Goal: Information Seeking & Learning: Check status

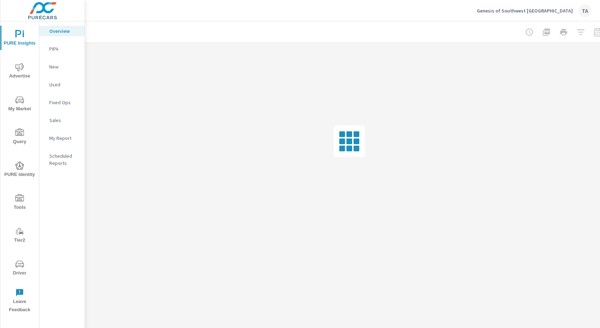
click at [20, 70] on icon "nav menu" at bounding box center [19, 67] width 9 height 9
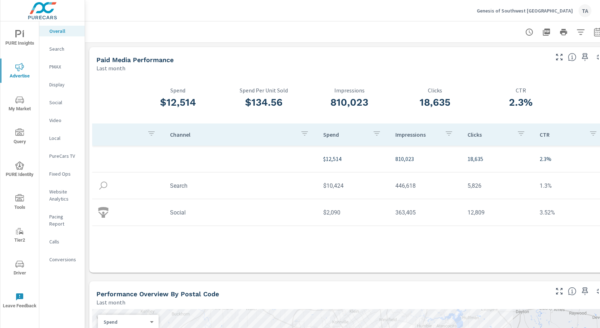
scroll to position [0, 13]
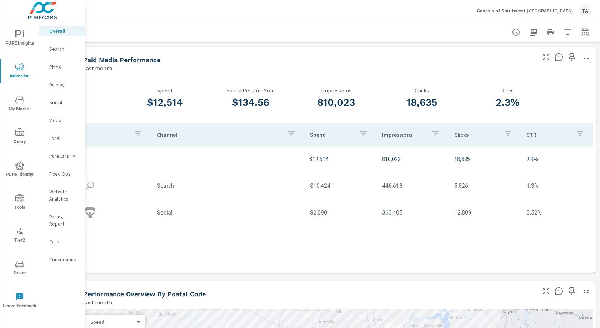
click at [450, 28] on icon "button" at bounding box center [585, 32] width 9 height 9
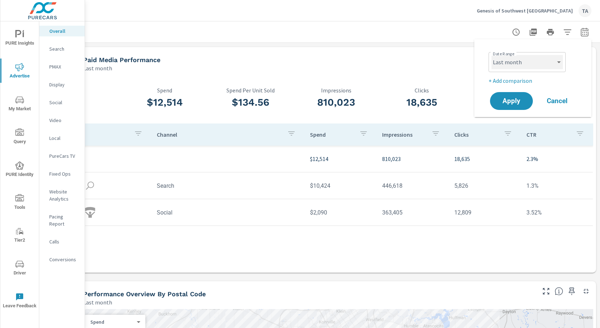
click at [450, 66] on select "Custom [DATE] Last week Last 7 days Last 14 days Last 30 days Last 45 days Last…" at bounding box center [527, 62] width 71 height 14
select select "Month to date"
click at [450, 55] on select "Custom [DATE] Last week Last 7 days Last 14 days Last 30 days Last 45 days Last…" at bounding box center [527, 62] width 71 height 14
click at [450, 78] on p "+ Add comparison" at bounding box center [534, 80] width 91 height 9
select select "Previous period"
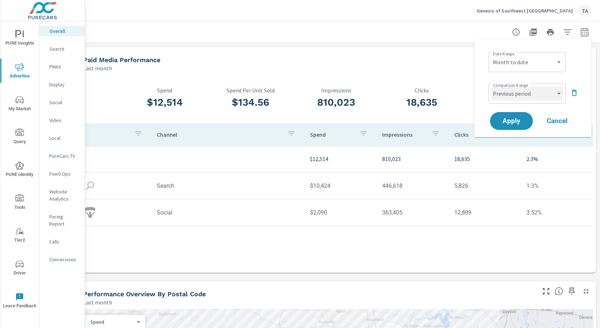
click at [450, 92] on select "Custom Previous period Previous month Previous year" at bounding box center [527, 93] width 71 height 14
click at [450, 86] on select "Custom Previous period Previous month Previous year" at bounding box center [527, 93] width 71 height 14
click at [450, 124] on span "Apply" at bounding box center [511, 121] width 29 height 7
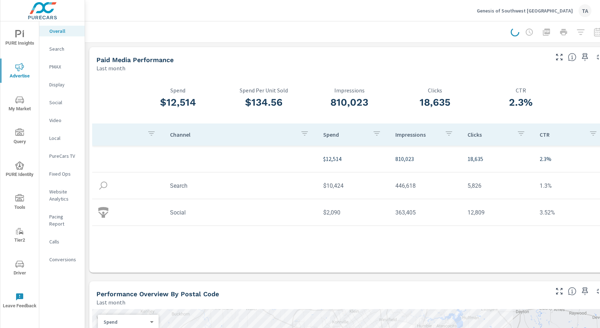
scroll to position [0, 4]
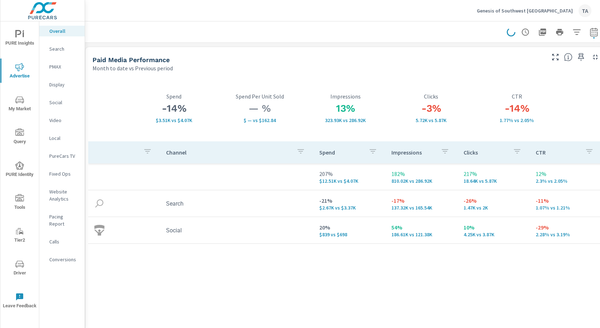
click at [450, 33] on icon "button" at bounding box center [577, 32] width 9 height 9
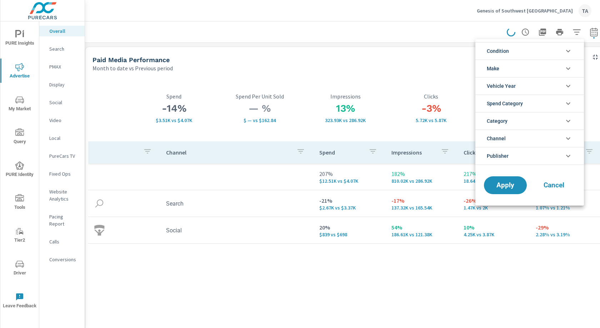
click at [450, 53] on li "Condition" at bounding box center [530, 51] width 109 height 18
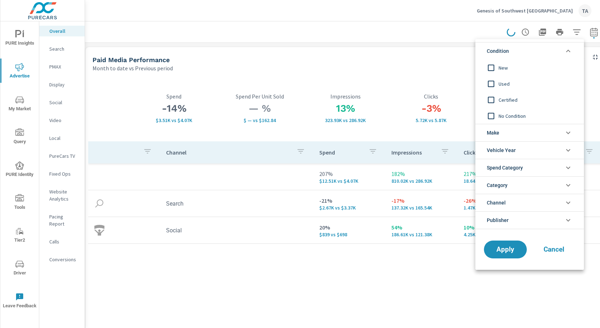
click at [450, 53] on li "Condition" at bounding box center [530, 51] width 109 height 18
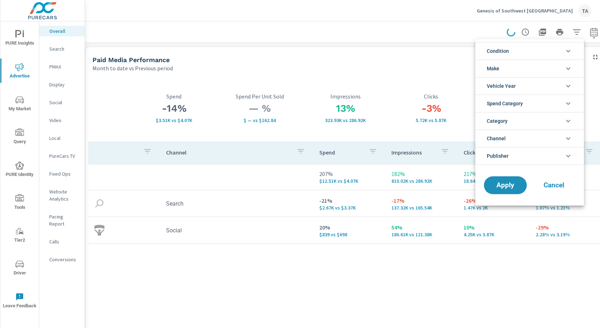
click at [450, 71] on li "Make" at bounding box center [530, 69] width 109 height 18
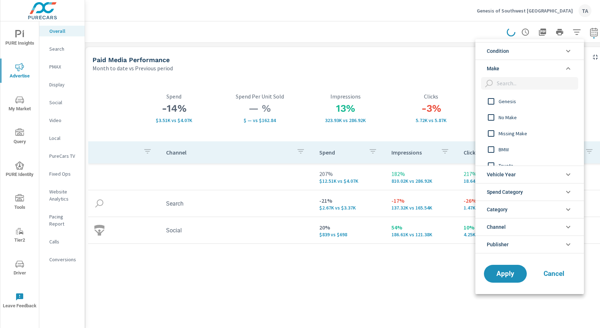
click at [450, 71] on li "Make" at bounding box center [530, 69] width 109 height 18
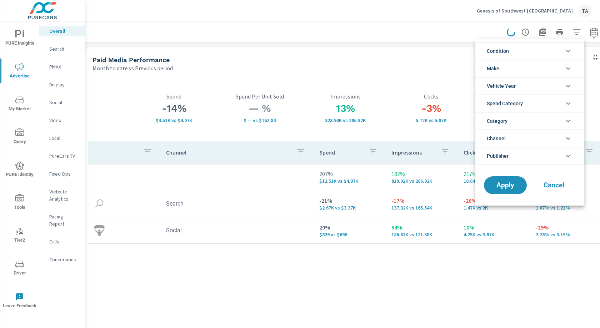
click at [450, 90] on span "Vehicle Year" at bounding box center [501, 86] width 29 height 17
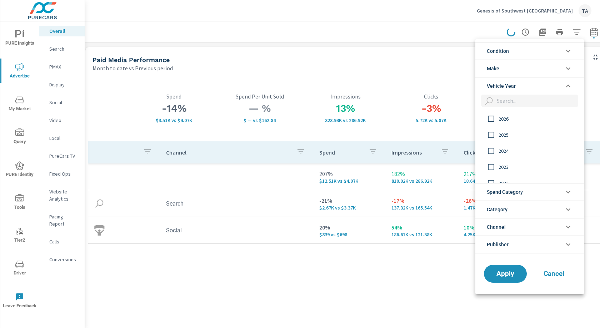
click at [450, 90] on span "Vehicle Year" at bounding box center [501, 86] width 29 height 17
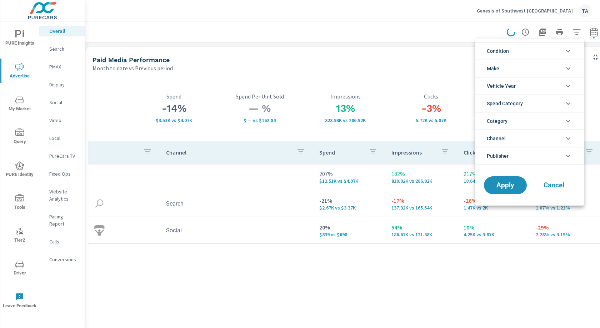
click at [450, 118] on span "Category" at bounding box center [497, 121] width 21 height 17
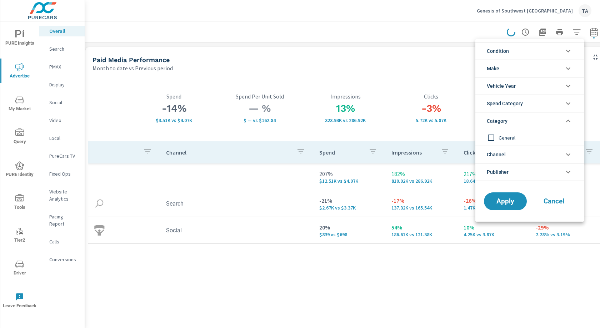
click at [450, 120] on li "Category" at bounding box center [530, 121] width 109 height 18
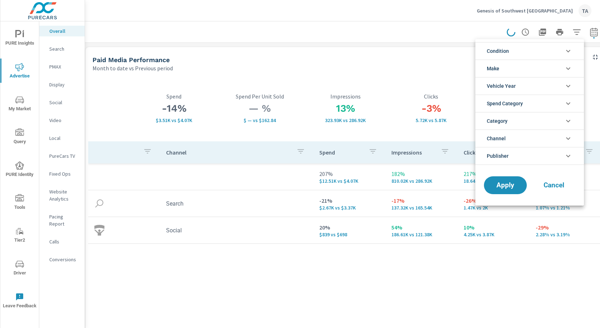
click at [450, 190] on button "Cancel" at bounding box center [554, 186] width 43 height 18
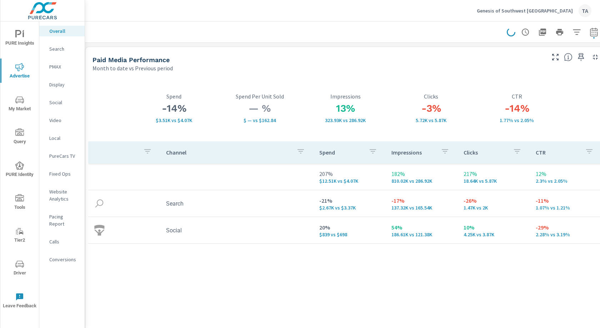
click at [376, 65] on div "Month to date vs Previous period" at bounding box center [319, 68] width 452 height 9
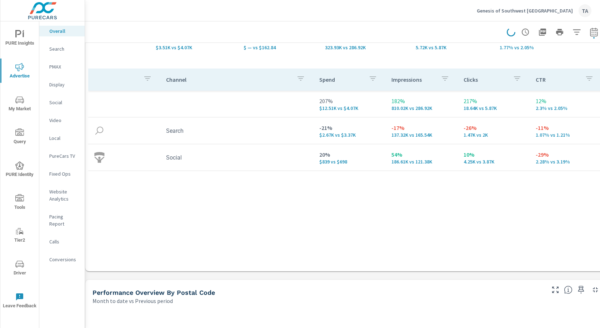
scroll to position [0, 4]
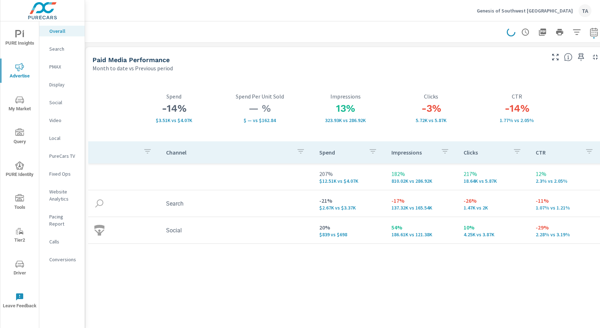
click at [450, 7] on div "Genesis of Southwest Houston TA" at bounding box center [534, 10] width 115 height 13
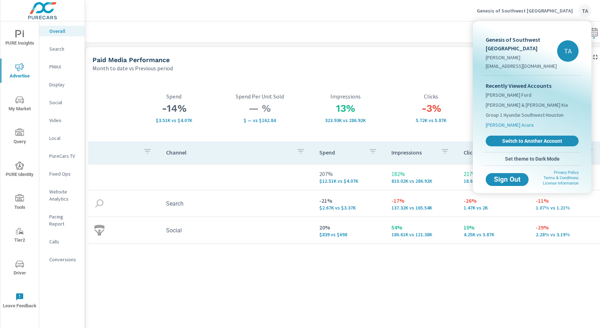
click at [450, 125] on span "[PERSON_NAME] Acura" at bounding box center [510, 124] width 48 height 7
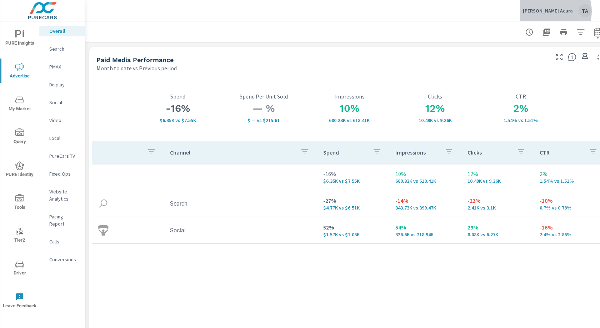
click at [450, 11] on p "[PERSON_NAME] Acura" at bounding box center [548, 11] width 50 height 6
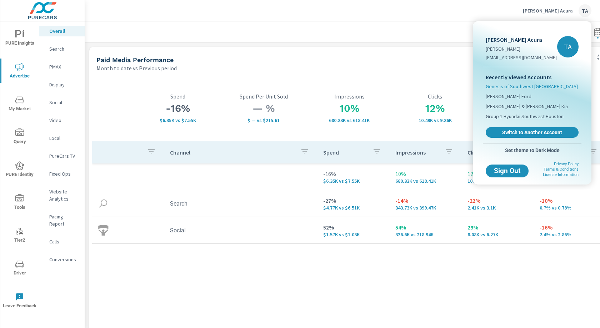
click at [450, 88] on span "Genesis of Southwest [GEOGRAPHIC_DATA]" at bounding box center [532, 86] width 92 height 7
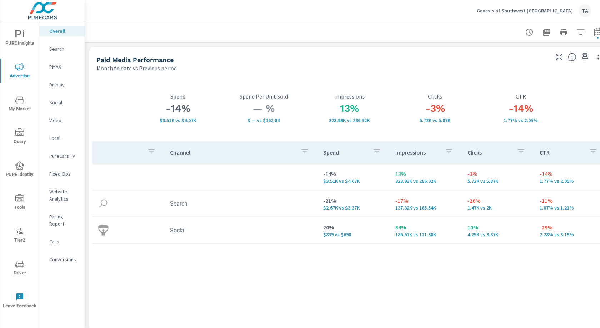
click at [450, 12] on p "Genesis of Southwest [GEOGRAPHIC_DATA]" at bounding box center [525, 11] width 96 height 6
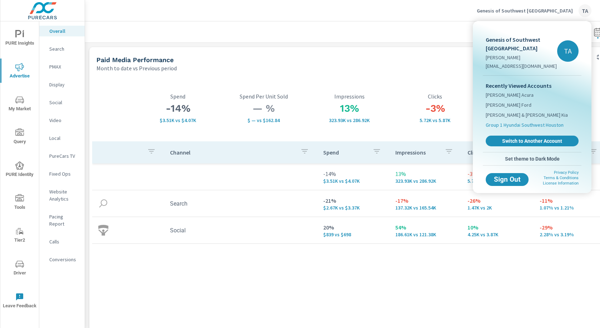
click at [450, 125] on span "Group 1 Hyundai Southwest Houston" at bounding box center [525, 124] width 78 height 7
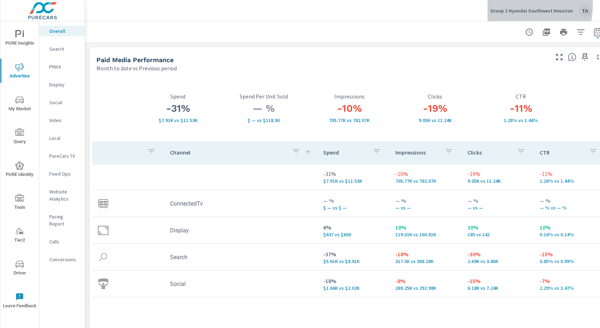
click at [450, 5] on div "Group 1 Hyundai Southwest Houston TA" at bounding box center [541, 10] width 101 height 13
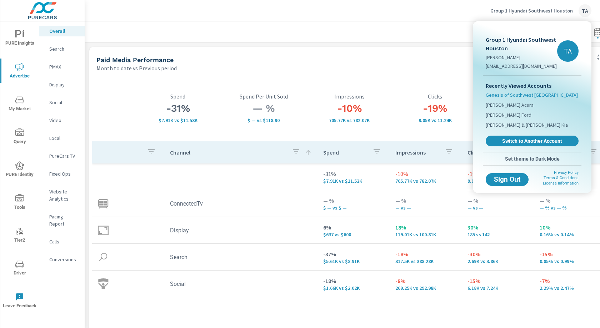
click at [450, 97] on span "Genesis of Southwest [GEOGRAPHIC_DATA]" at bounding box center [532, 94] width 92 height 7
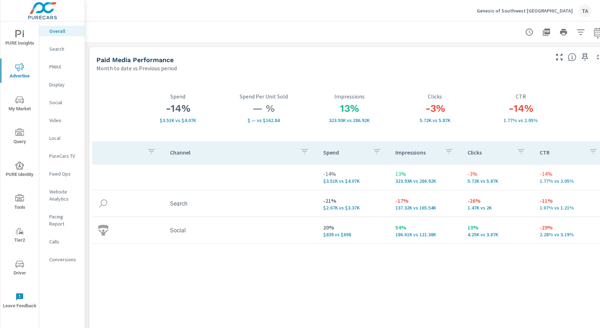
scroll to position [0, 13]
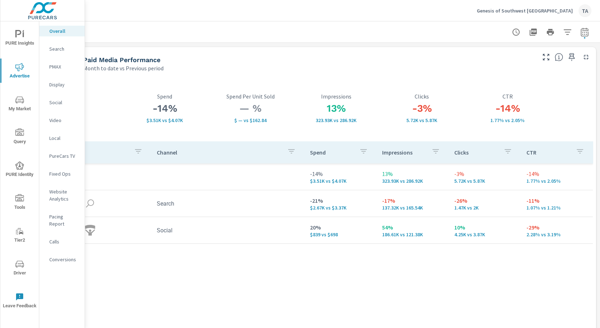
click at [450, 30] on icon "button" at bounding box center [568, 31] width 8 height 5
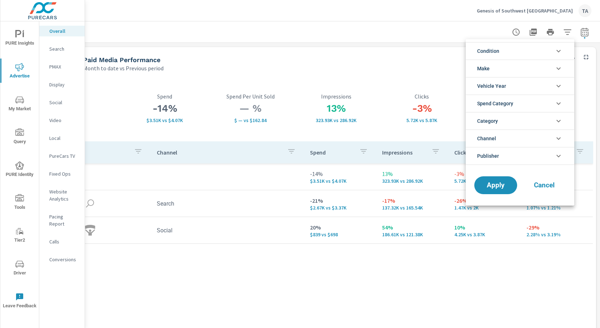
click at [450, 72] on li "Make" at bounding box center [520, 69] width 109 height 18
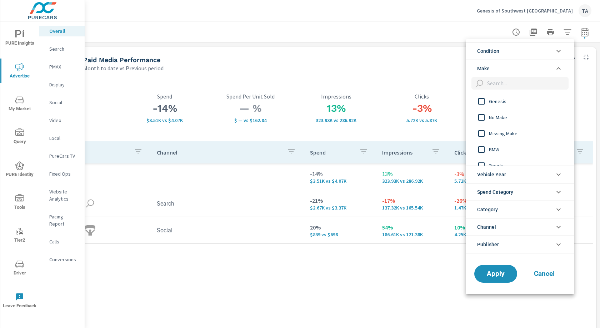
click at [450, 53] on li "Condition" at bounding box center [520, 51] width 109 height 18
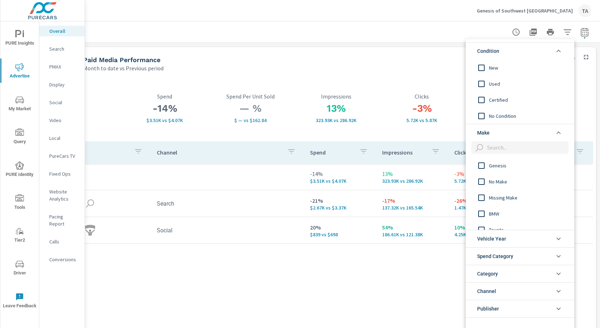
click at [450, 9] on div at bounding box center [300, 164] width 600 height 328
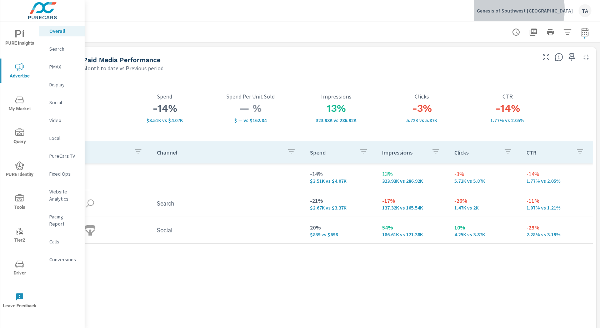
click at [450, 9] on p "Genesis of Southwest [GEOGRAPHIC_DATA]" at bounding box center [525, 11] width 96 height 6
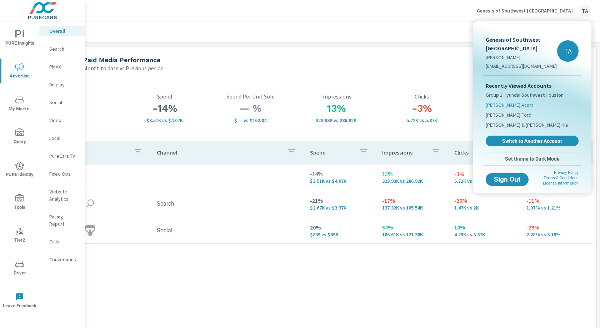
click at [450, 107] on span "[PERSON_NAME] Acura" at bounding box center [510, 104] width 48 height 7
